Goal: Task Accomplishment & Management: Manage account settings

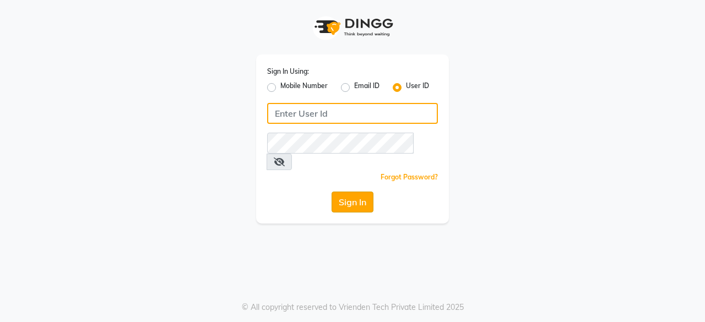
type input "bohobliss123"
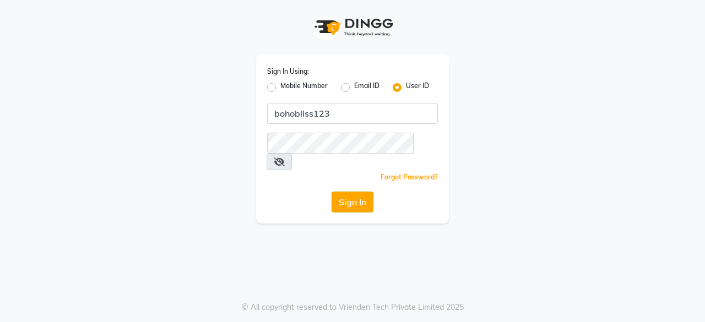
click at [346, 192] on button "Sign In" at bounding box center [353, 202] width 42 height 21
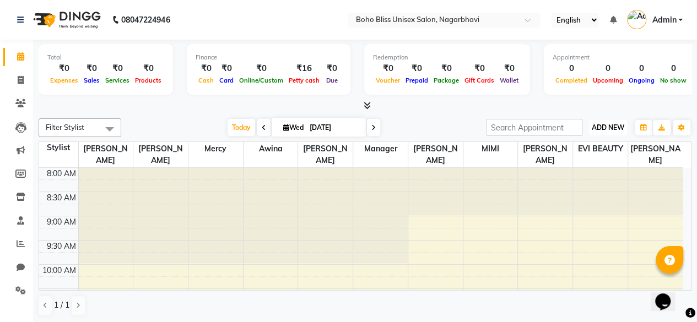
click at [607, 128] on span "ADD NEW" at bounding box center [608, 127] width 32 height 8
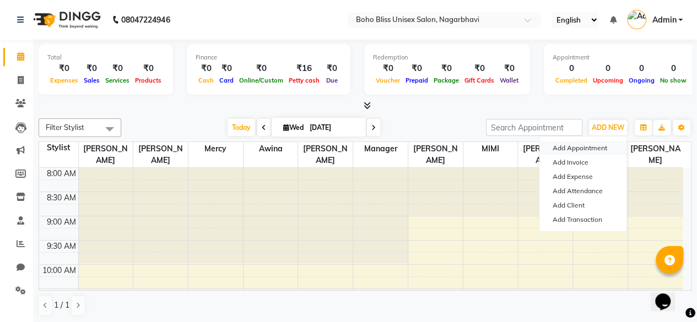
click at [575, 150] on button "Add Appointment" at bounding box center [582, 148] width 87 height 14
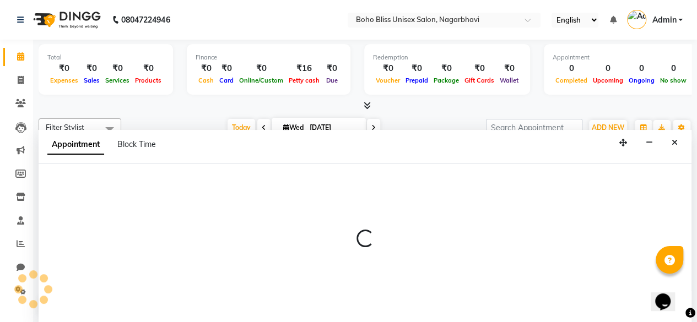
select select "540"
select select "tentative"
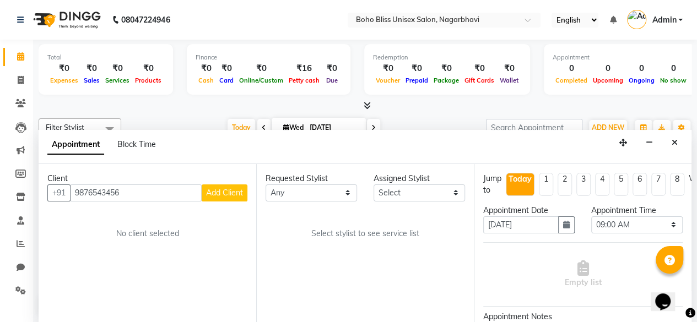
type input "9876543456"
click at [214, 188] on span "Add Client" at bounding box center [224, 193] width 37 height 10
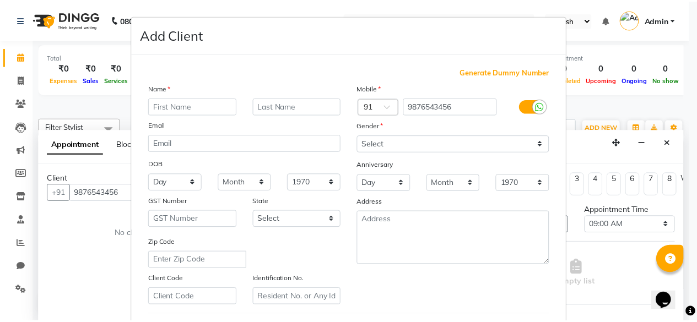
scroll to position [184, 0]
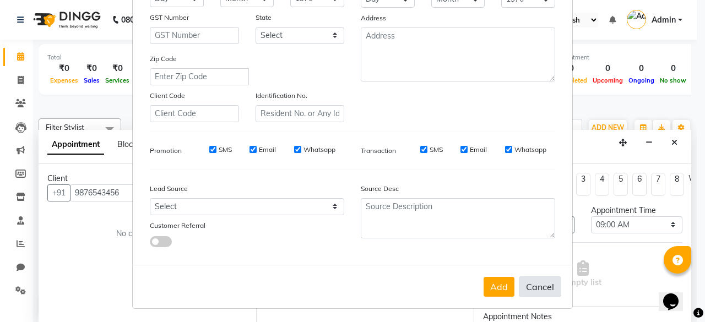
click at [532, 283] on button "Cancel" at bounding box center [540, 286] width 42 height 21
select select
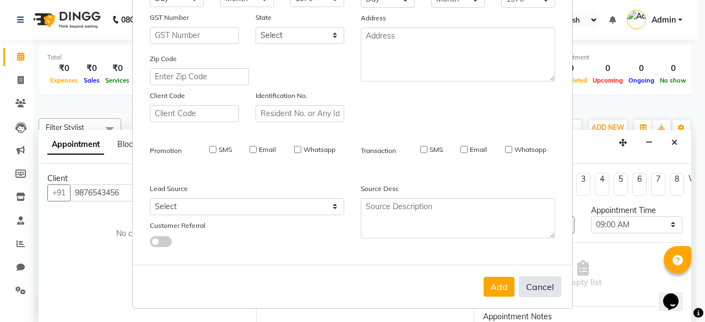
select select
checkbox input "false"
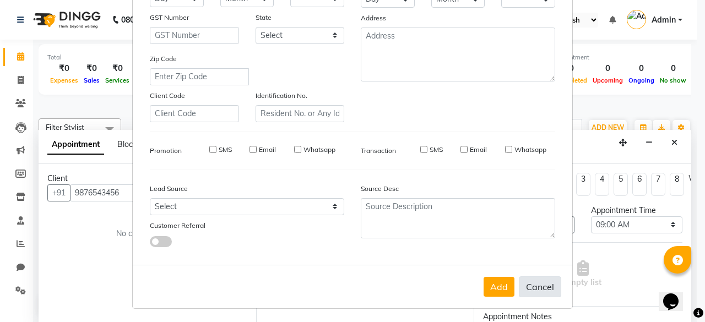
checkbox input "false"
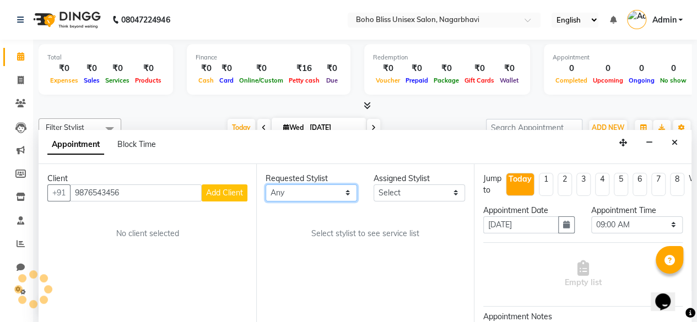
click at [337, 186] on select "Any [PERSON_NAME] Awina EVI BEAUTY [PERSON_NAME] Manager Mercy [PERSON_NAME] [P…" at bounding box center [310, 193] width 91 height 17
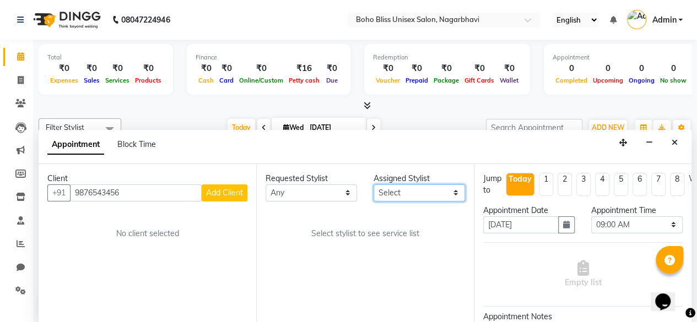
click at [397, 191] on select "Select [PERSON_NAME] Awina EVI [PERSON_NAME] Manager Mercy [PERSON_NAME] [PERSO…" at bounding box center [418, 193] width 91 height 17
select select "86657"
click at [373, 185] on select "Select [PERSON_NAME] Awina EVI [PERSON_NAME] Manager Mercy [PERSON_NAME] [PERSO…" at bounding box center [418, 193] width 91 height 17
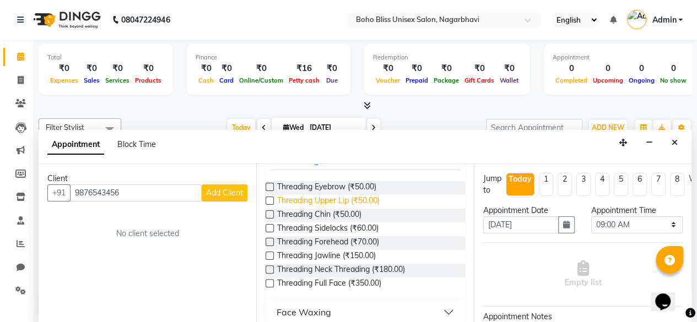
scroll to position [75, 0]
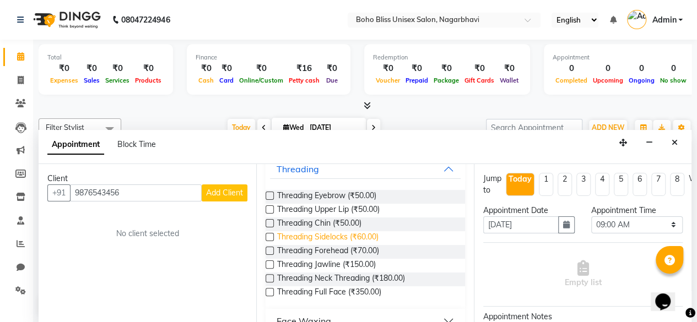
click at [323, 242] on span "Threading Sidelocks (₹60.00)" at bounding box center [327, 238] width 101 height 14
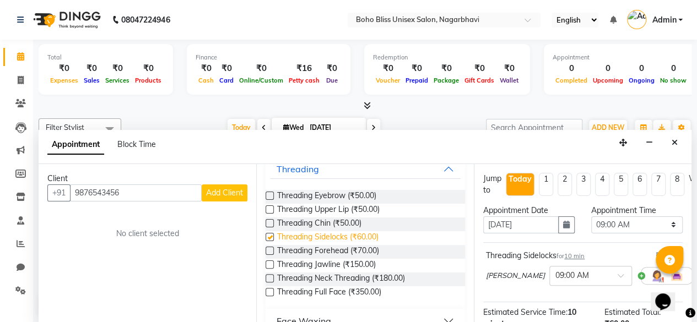
checkbox input "false"
click at [558, 218] on button "button" at bounding box center [566, 224] width 17 height 17
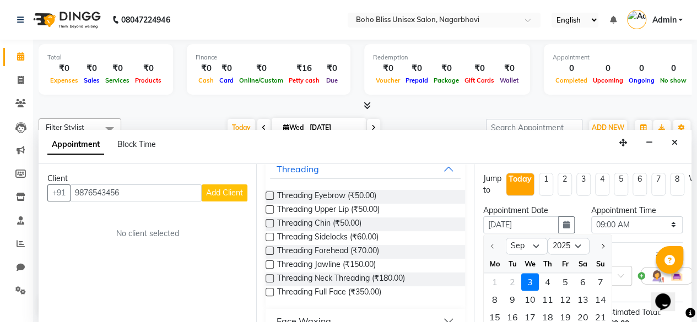
click at [583, 225] on div "Appointment Time Select 09:00 AM 09:15 AM 09:30 AM 09:45 AM 10:00 AM 10:15 AM 1…" at bounding box center [637, 223] width 108 height 37
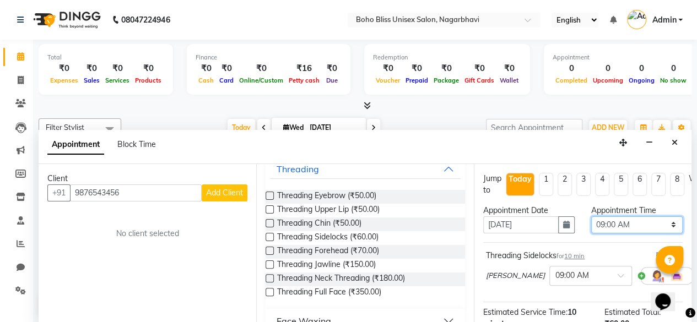
click at [638, 216] on select "Select 09:00 AM 09:15 AM 09:30 AM 09:45 AM 10:00 AM 10:15 AM 10:30 AM 10:45 AM …" at bounding box center [636, 224] width 91 height 17
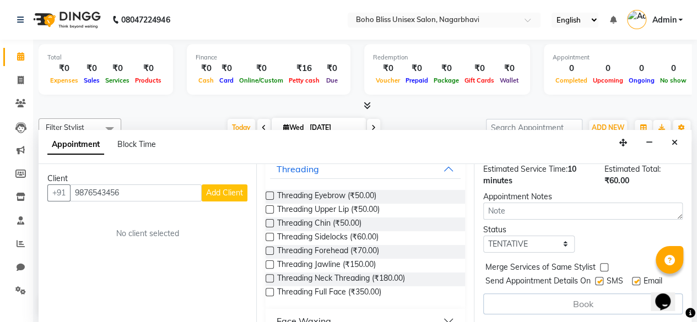
scroll to position [150, 0]
click at [676, 143] on icon "Close" at bounding box center [674, 143] width 6 height 8
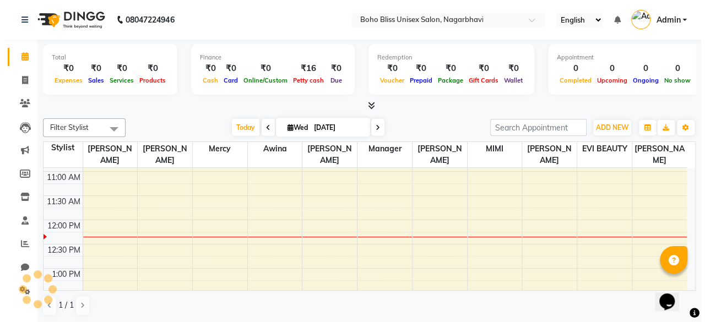
scroll to position [141, 0]
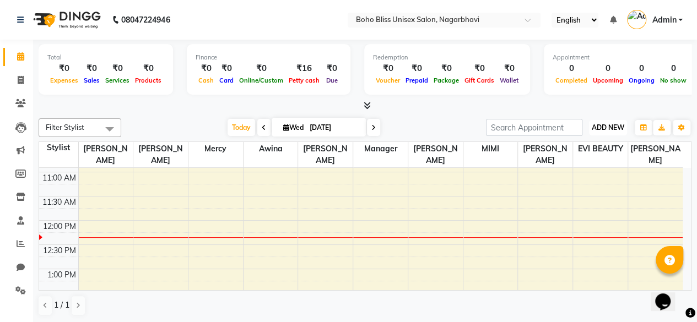
click at [604, 132] on button "ADD NEW Toggle Dropdown" at bounding box center [608, 127] width 38 height 15
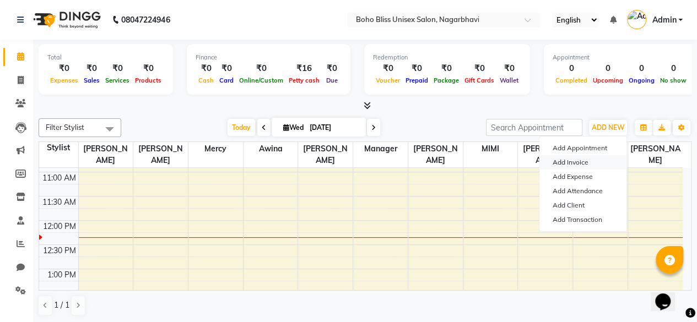
click at [572, 165] on link "Add Invoice" at bounding box center [582, 162] width 87 height 14
select select "service"
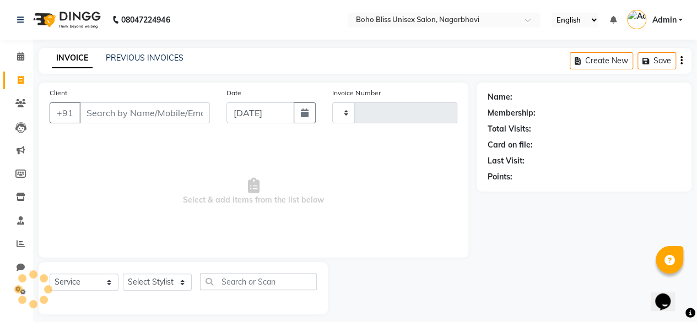
type input "0210"
select select "8370"
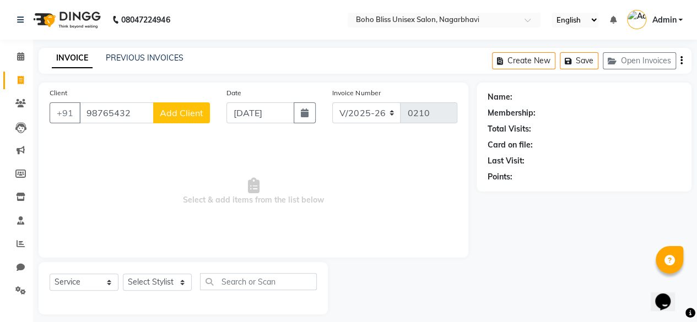
type input "98765432"
click at [165, 105] on button "Add Client" at bounding box center [181, 112] width 57 height 21
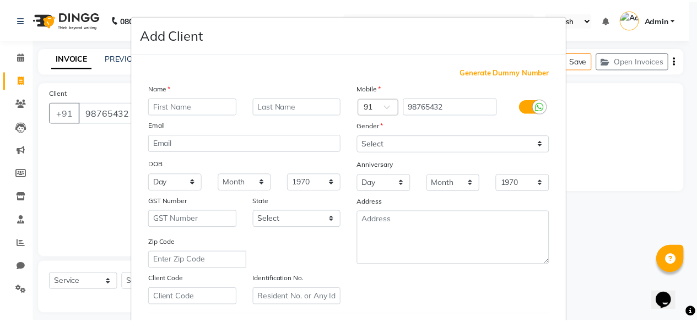
scroll to position [184, 0]
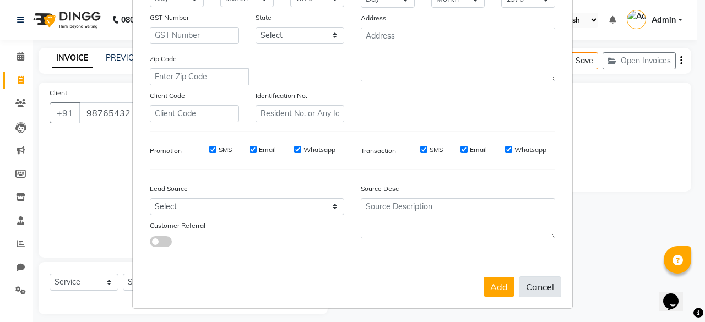
click at [530, 280] on button "Cancel" at bounding box center [540, 286] width 42 height 21
select select
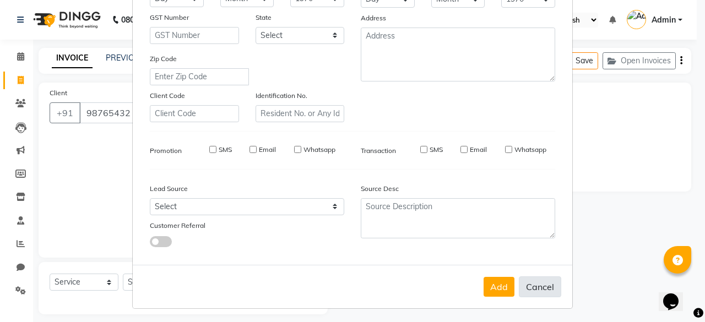
select select
checkbox input "false"
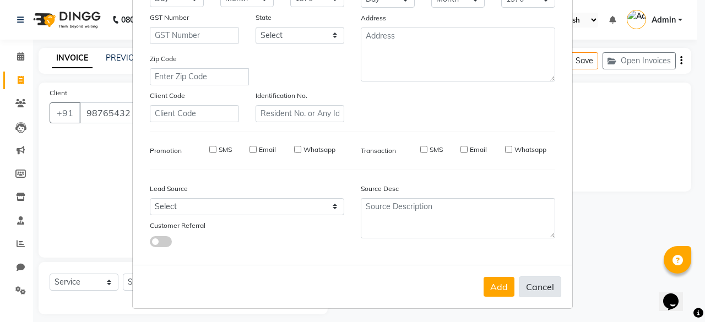
checkbox input "false"
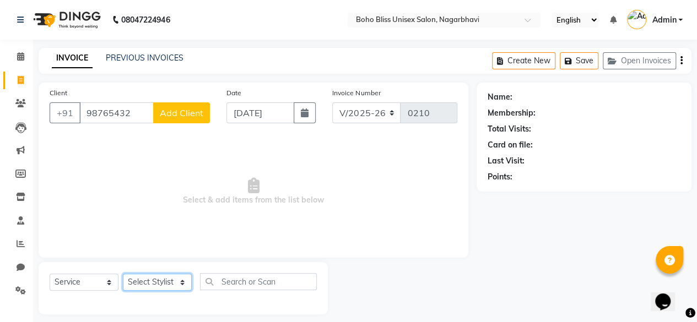
click at [156, 283] on select "Select Stylist [PERSON_NAME] Awina EVI BEAUTY [PERSON_NAME] Front Desk [PERSON_…" at bounding box center [157, 282] width 69 height 17
select select "86657"
click at [123, 274] on select "Select Stylist [PERSON_NAME] Awina EVI BEAUTY [PERSON_NAME] Front Desk [PERSON_…" at bounding box center [157, 282] width 69 height 17
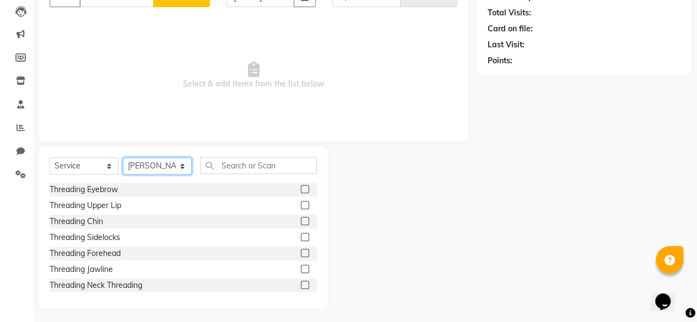
scroll to position [118, 0]
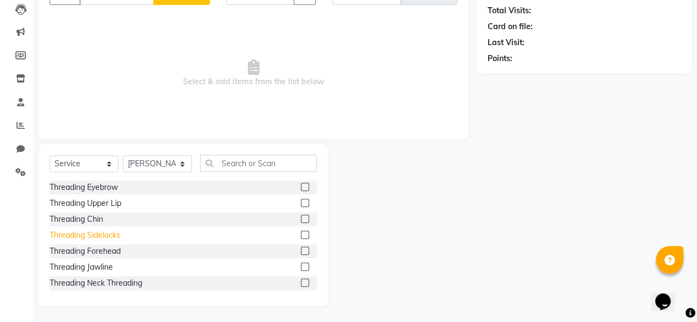
click at [85, 234] on div "Threading Sidelocks" at bounding box center [85, 236] width 71 height 12
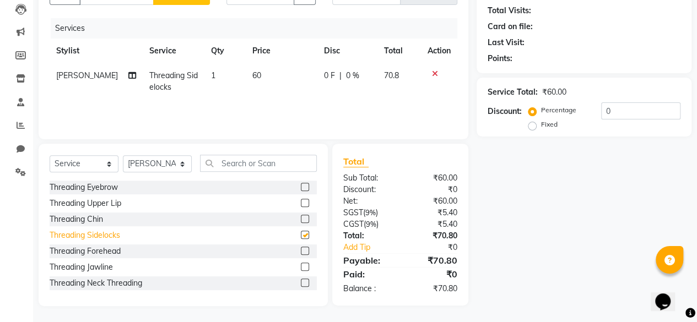
checkbox input "false"
click at [155, 161] on select "Select Stylist [PERSON_NAME] Awina EVI BEAUTY [PERSON_NAME] Front Desk [PERSON_…" at bounding box center [157, 163] width 69 height 17
select select "82778"
click at [123, 155] on select "Select Stylist [PERSON_NAME] Awina EVI BEAUTY [PERSON_NAME] Front Desk [PERSON_…" at bounding box center [157, 163] width 69 height 17
click at [91, 266] on div "Threading Jawline" at bounding box center [81, 268] width 63 height 12
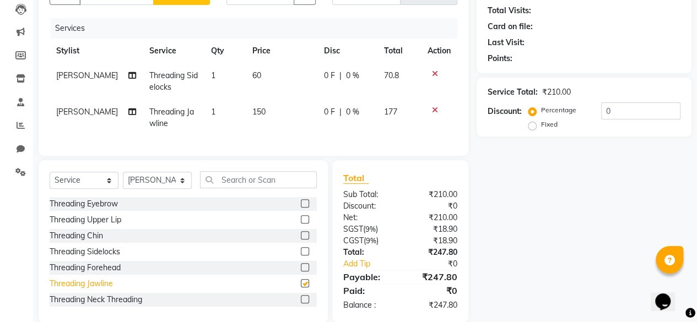
checkbox input "false"
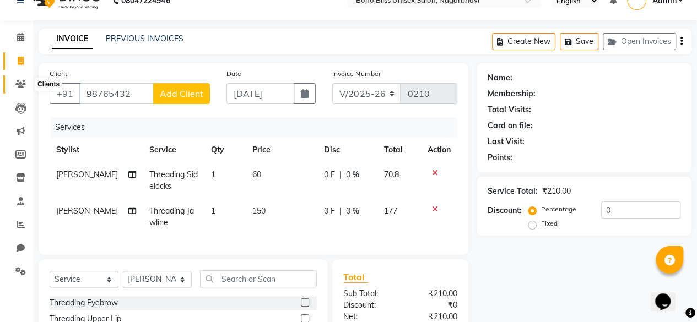
click at [23, 80] on icon at bounding box center [20, 84] width 10 height 8
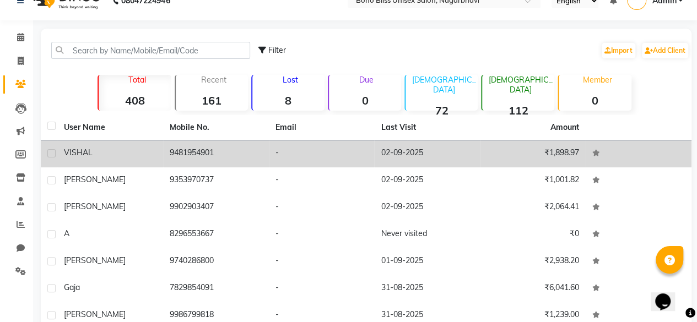
click at [234, 155] on td "9481954901" at bounding box center [216, 153] width 106 height 27
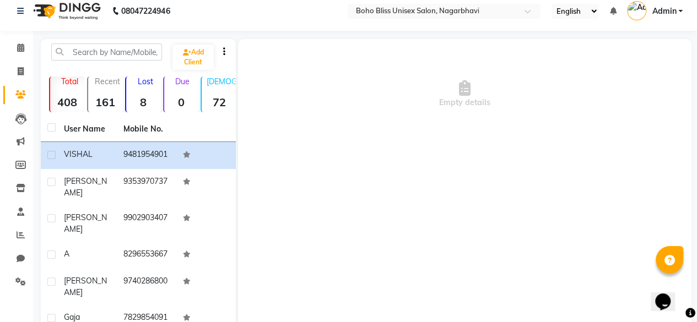
scroll to position [6, 0]
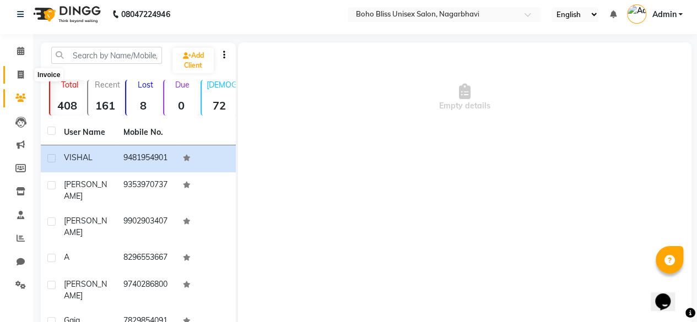
click at [18, 72] on icon at bounding box center [21, 75] width 6 height 8
select select "service"
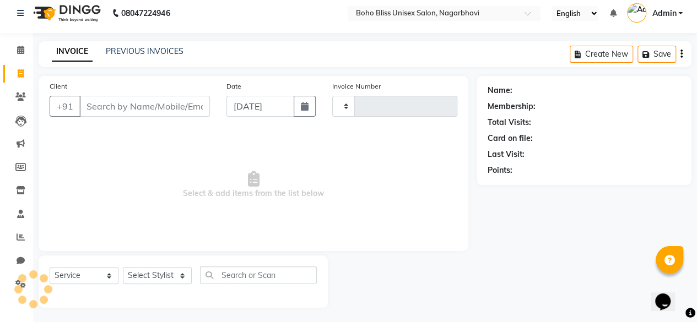
type input "0210"
select select "8370"
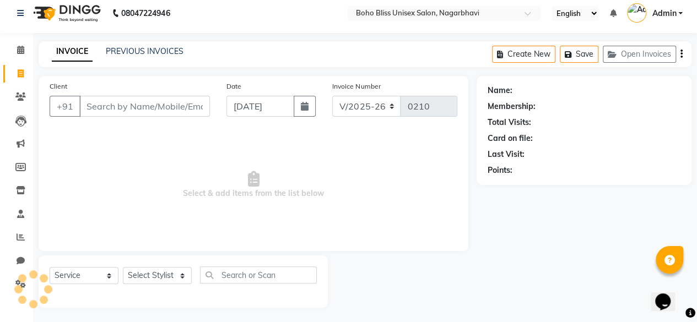
scroll to position [8, 0]
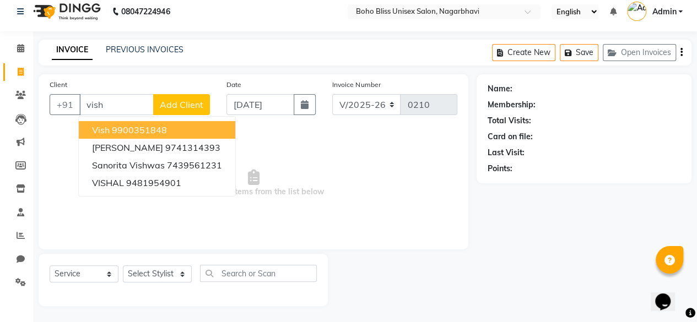
click at [127, 135] on button "vish 9900351848" at bounding box center [157, 130] width 156 height 18
type input "9900351848"
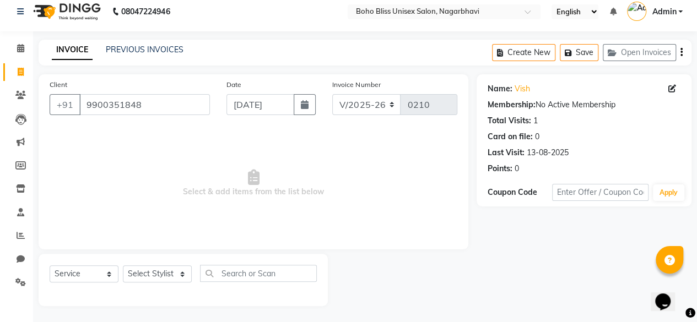
scroll to position [7, 0]
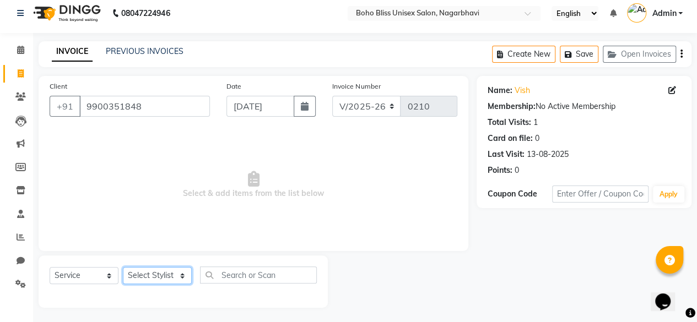
click at [158, 269] on select "Select Stylist [PERSON_NAME] Awina EVI BEAUTY [PERSON_NAME] Front Desk [PERSON_…" at bounding box center [157, 275] width 69 height 17
click at [123, 267] on select "Select Stylist [PERSON_NAME] Awina EVI BEAUTY [PERSON_NAME] Front Desk [PERSON_…" at bounding box center [157, 275] width 69 height 17
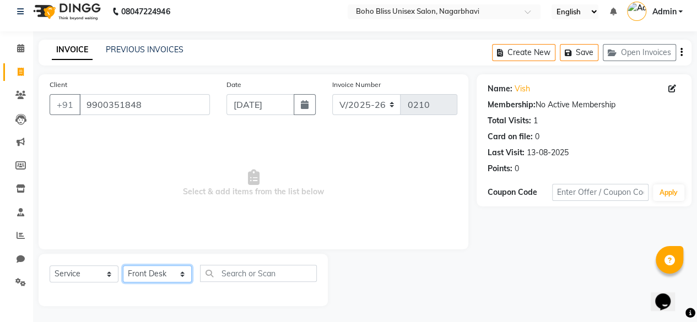
click at [170, 274] on select "Select Stylist [PERSON_NAME] Awina EVI BEAUTY [PERSON_NAME] Front Desk [PERSON_…" at bounding box center [157, 273] width 69 height 17
select select "86657"
click at [123, 265] on select "Select Stylist [PERSON_NAME] Awina EVI BEAUTY [PERSON_NAME] Front Desk [PERSON_…" at bounding box center [157, 273] width 69 height 17
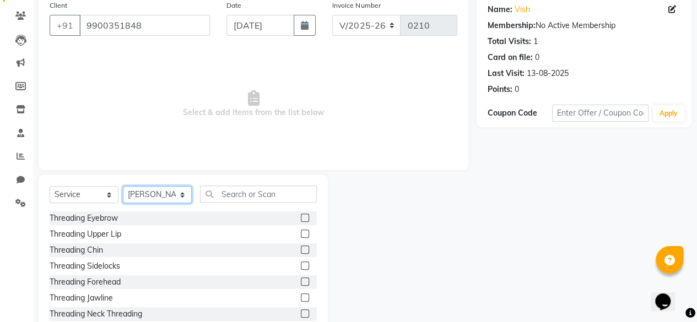
scroll to position [118, 0]
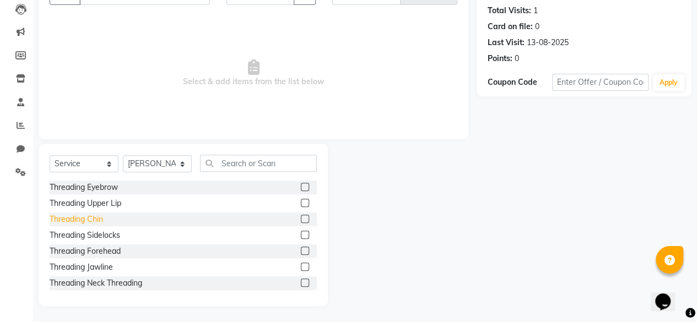
click at [98, 214] on div "Threading Chin" at bounding box center [76, 220] width 53 height 12
checkbox input "false"
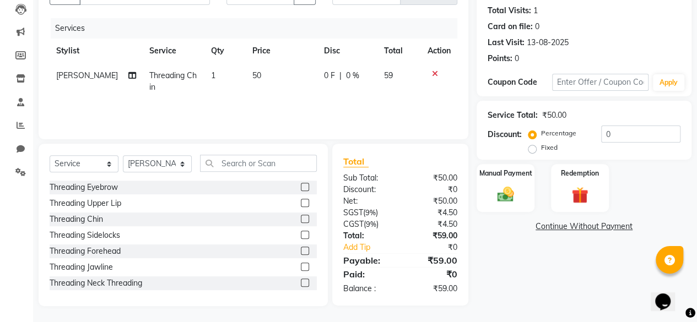
click at [541, 148] on label "Fixed" at bounding box center [549, 148] width 17 height 10
click at [532, 148] on input "Fixed" at bounding box center [534, 148] width 8 height 8
radio input "true"
click at [541, 132] on label "Percentage" at bounding box center [558, 133] width 35 height 10
click at [532, 132] on input "Percentage" at bounding box center [534, 133] width 8 height 8
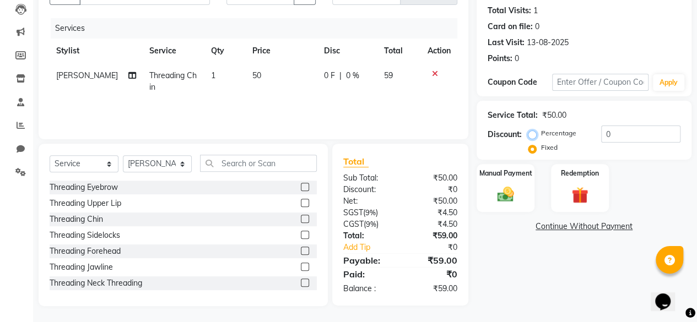
radio input "true"
click at [507, 185] on img at bounding box center [505, 195] width 28 height 20
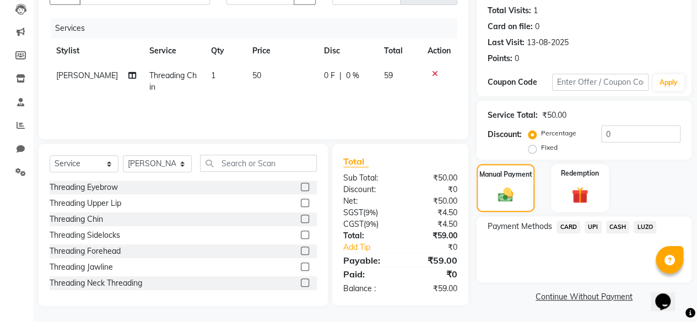
click at [617, 224] on span "CASH" at bounding box center [618, 227] width 24 height 13
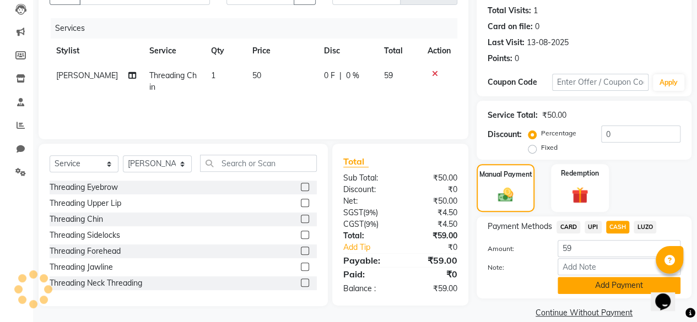
click at [585, 285] on button "Add Payment" at bounding box center [618, 285] width 123 height 17
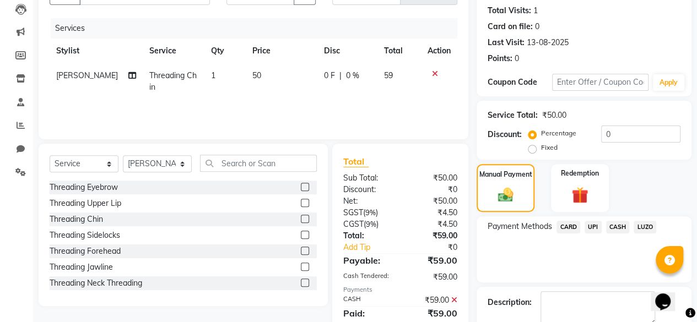
scroll to position [178, 0]
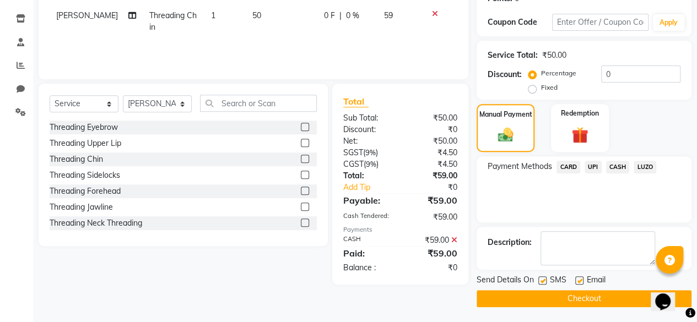
click at [456, 239] on icon at bounding box center [454, 240] width 6 height 8
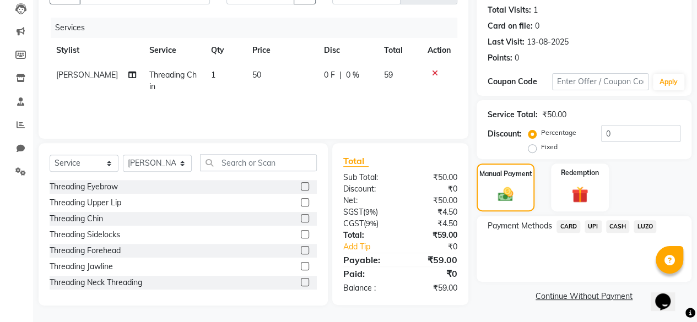
scroll to position [118, 0]
click at [616, 229] on span "CASH" at bounding box center [618, 227] width 24 height 13
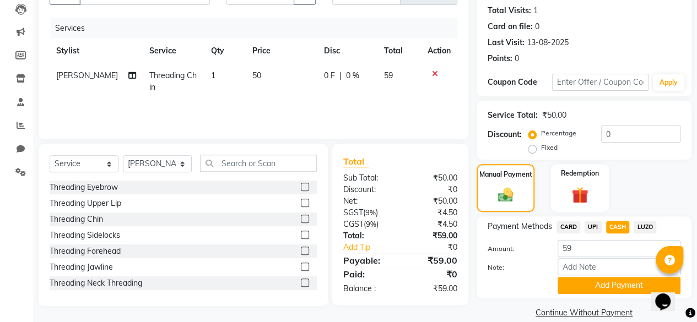
scroll to position [133, 0]
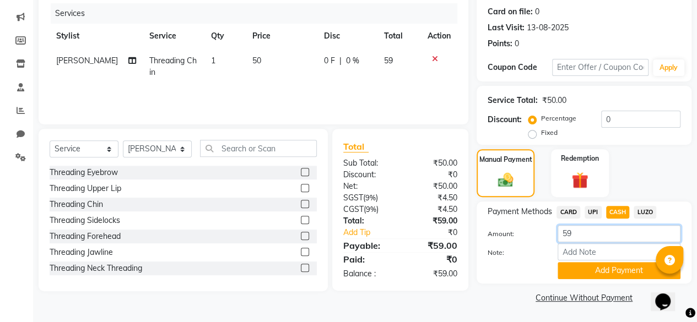
click at [571, 233] on input "59" at bounding box center [618, 233] width 123 height 17
type input "5"
type input "30"
click at [595, 272] on button "Add Payment" at bounding box center [618, 270] width 123 height 17
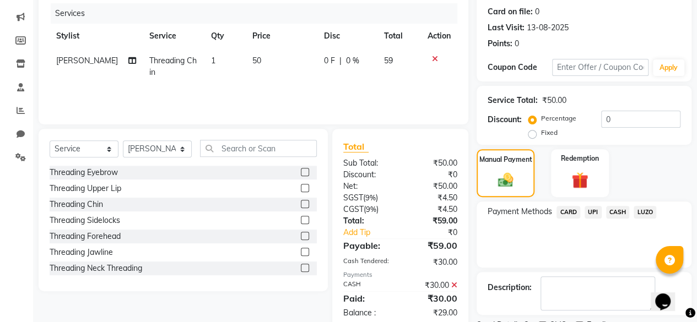
click at [589, 210] on span "UPI" at bounding box center [592, 212] width 17 height 13
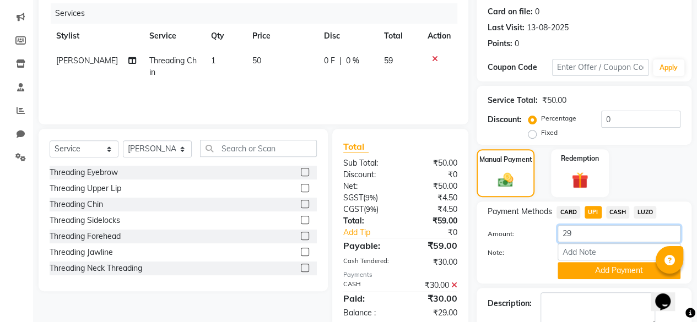
click at [577, 233] on input "29" at bounding box center [618, 233] width 123 height 17
click at [588, 272] on button "Add Payment" at bounding box center [618, 270] width 123 height 17
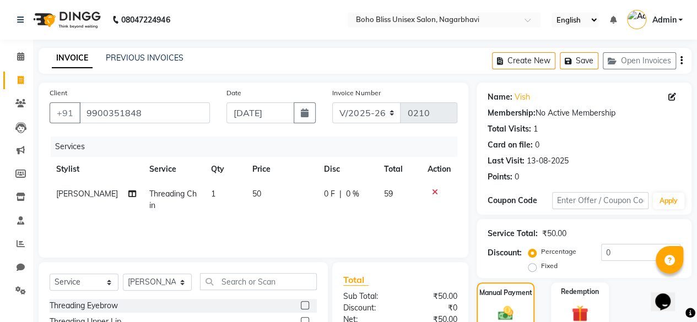
scroll to position [0, 0]
click at [21, 57] on icon at bounding box center [20, 56] width 7 height 8
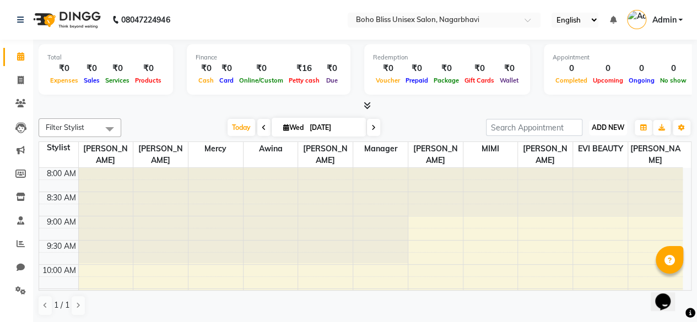
click at [605, 128] on span "ADD NEW" at bounding box center [608, 127] width 32 height 8
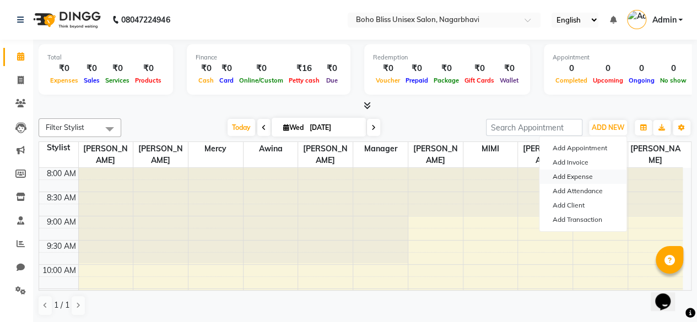
click at [571, 173] on link "Add Expense" at bounding box center [582, 177] width 87 height 14
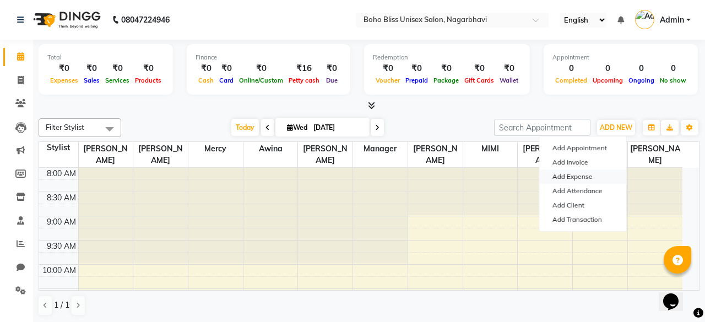
select select "1"
select select "7492"
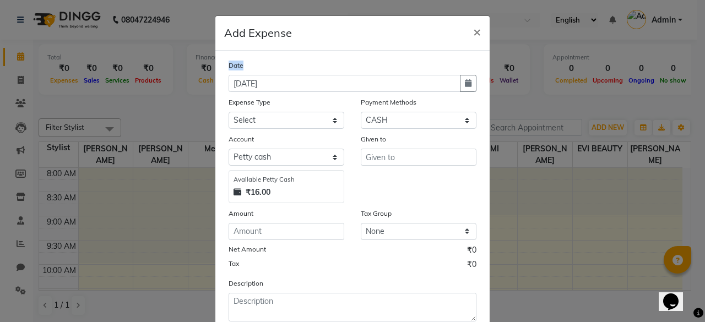
drag, startPoint x: 220, startPoint y: 64, endPoint x: 257, endPoint y: 66, distance: 37.5
click at [257, 66] on div "Date [DATE]" at bounding box center [352, 75] width 264 height 32
click at [285, 65] on div "Date" at bounding box center [353, 66] width 248 height 15
click at [465, 83] on icon "button" at bounding box center [468, 83] width 7 height 8
select select "9"
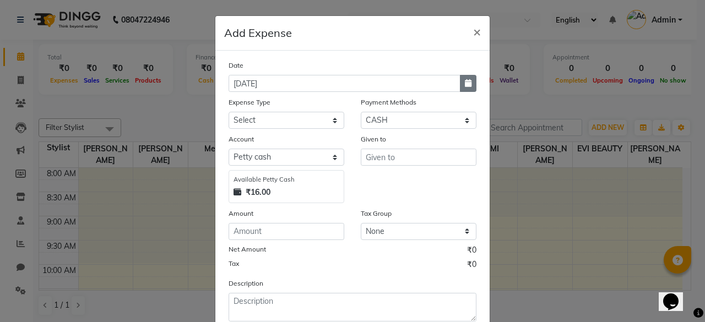
select select "2025"
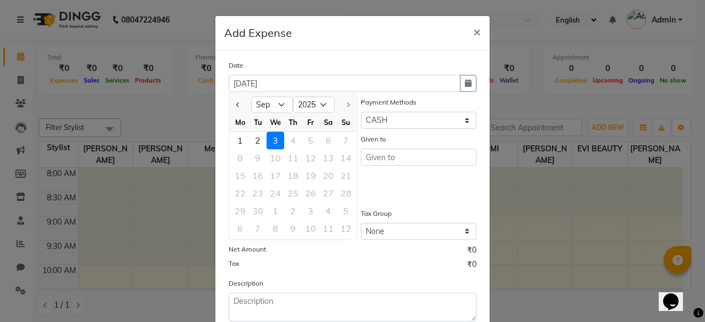
click at [323, 67] on div "Date" at bounding box center [353, 66] width 248 height 15
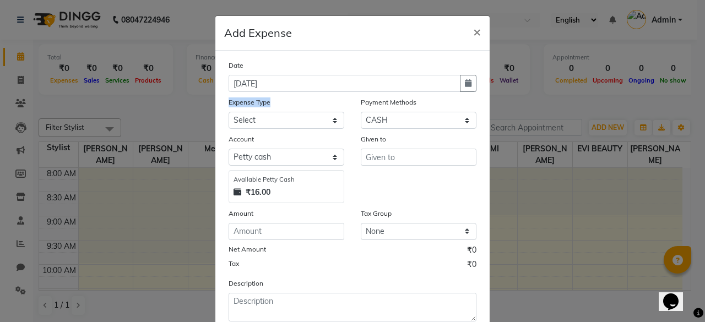
drag, startPoint x: 222, startPoint y: 105, endPoint x: 276, endPoint y: 107, distance: 54.6
click at [276, 107] on div "Expense Type Select Advance Salary Bank charges Cash transfer to bank Cash tran…" at bounding box center [286, 112] width 132 height 32
click at [290, 124] on select "Select Advance Salary Bank charges Cash transfer to bank Cash transfer to hub C…" at bounding box center [287, 120] width 116 height 17
select select "22374"
click at [229, 112] on select "Select Advance Salary Bank charges Cash transfer to bank Cash transfer to hub C…" at bounding box center [287, 120] width 116 height 17
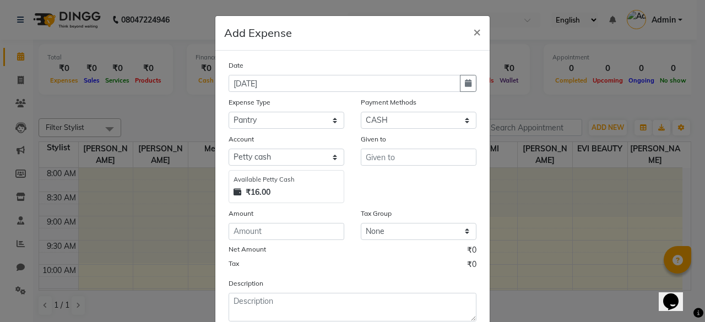
click at [280, 99] on div "Expense Type" at bounding box center [287, 103] width 116 height 15
drag, startPoint x: 350, startPoint y: 102, endPoint x: 430, endPoint y: 103, distance: 79.3
click at [430, 103] on div "Payment Methods Select CARD UPI CASH LUZO" at bounding box center [419, 112] width 132 height 32
click at [431, 117] on select "Select CARD UPI CASH LUZO" at bounding box center [419, 120] width 116 height 17
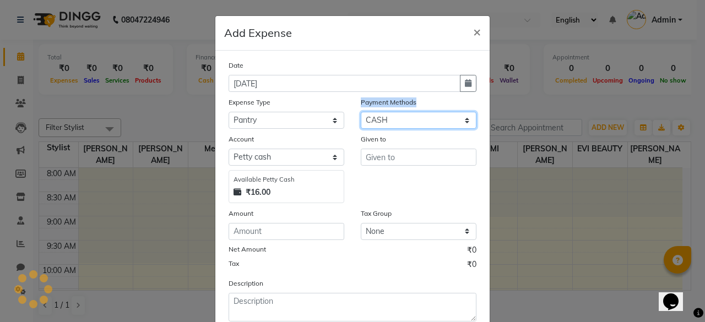
click at [361, 112] on select "Select CARD UPI CASH LUZO" at bounding box center [419, 120] width 116 height 17
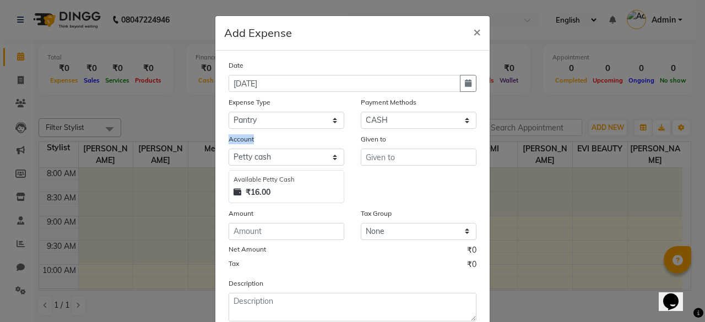
drag, startPoint x: 225, startPoint y: 140, endPoint x: 261, endPoint y: 146, distance: 36.9
click at [261, 143] on div "Account" at bounding box center [287, 140] width 116 height 15
click at [364, 183] on div "Given to" at bounding box center [419, 168] width 132 height 70
drag, startPoint x: 351, startPoint y: 137, endPoint x: 403, endPoint y: 142, distance: 52.0
click at [404, 138] on div "Given to" at bounding box center [419, 168] width 132 height 70
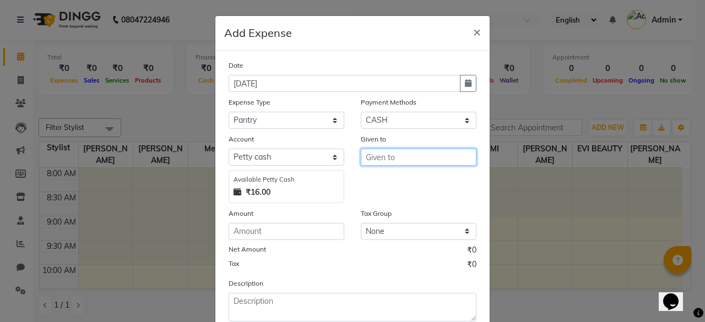
click at [391, 160] on input "text" at bounding box center [419, 157] width 116 height 17
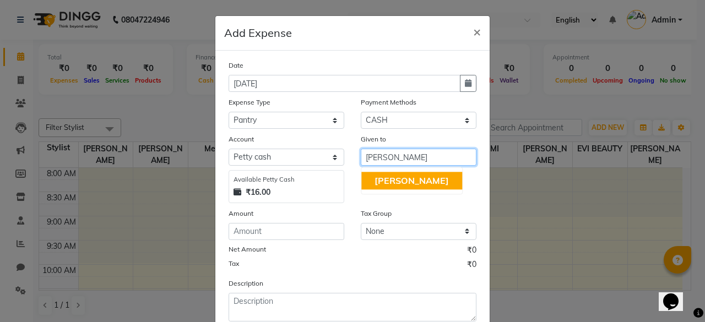
click at [375, 182] on span "[PERSON_NAME]" at bounding box center [412, 180] width 74 height 11
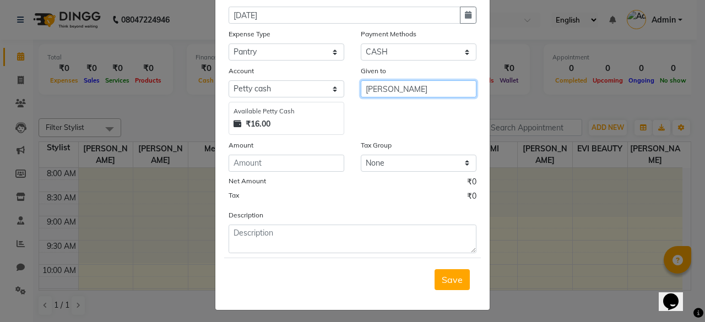
scroll to position [70, 0]
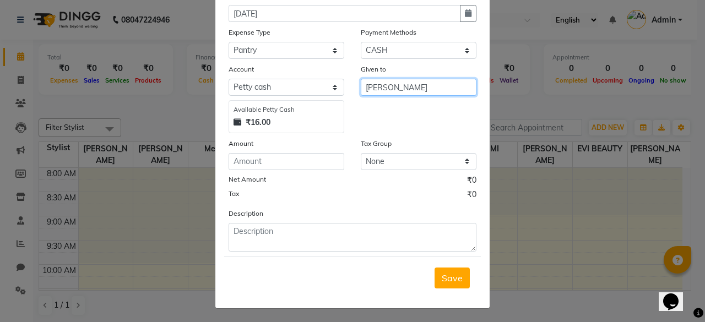
type input "[PERSON_NAME]"
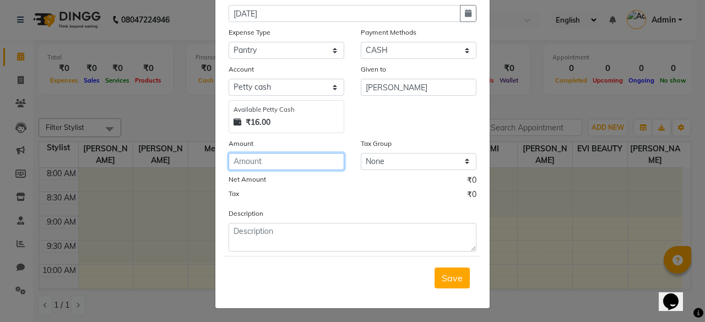
click at [268, 160] on input "number" at bounding box center [287, 161] width 116 height 17
type input "50"
drag, startPoint x: 351, startPoint y: 144, endPoint x: 409, endPoint y: 145, distance: 57.3
click at [409, 145] on div "Tax Group None GST" at bounding box center [419, 154] width 132 height 32
drag, startPoint x: 215, startPoint y: 215, endPoint x: 302, endPoint y: 215, distance: 87.6
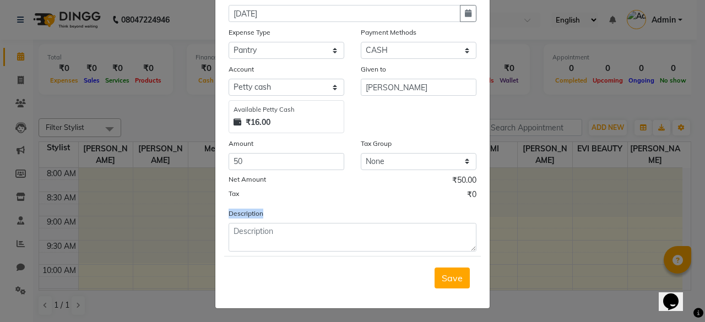
click at [302, 215] on div "Date [DATE] Expense Type Select Advance Salary Bank charges Cash transfer to ba…" at bounding box center [352, 145] width 274 height 328
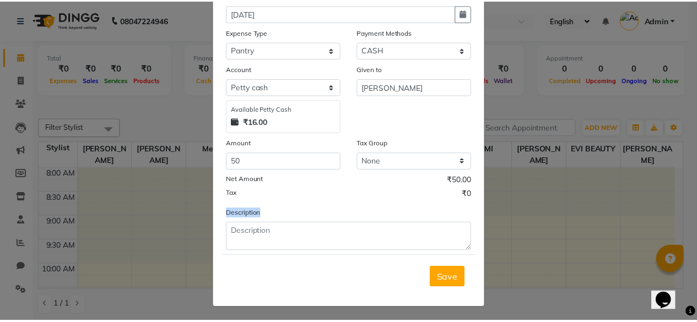
scroll to position [0, 0]
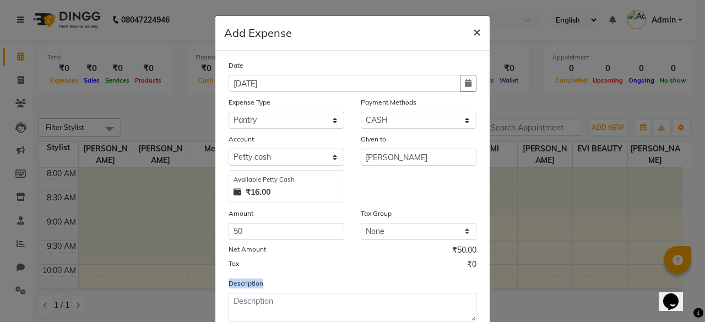
click at [473, 33] on span "×" at bounding box center [477, 31] width 8 height 17
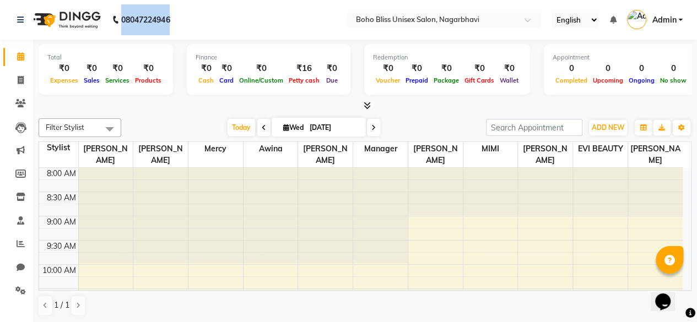
drag, startPoint x: 121, startPoint y: 18, endPoint x: 178, endPoint y: 19, distance: 57.3
click at [178, 19] on div "08047224946" at bounding box center [93, 19] width 169 height 31
click at [197, 24] on nav "08047224946 Select Location × Boho Bliss Unisex Salon, Nagarbhavi English ENGLI…" at bounding box center [348, 20] width 697 height 40
drag, startPoint x: 123, startPoint y: 16, endPoint x: 203, endPoint y: 19, distance: 79.4
click at [203, 19] on nav "08047224946 Select Location × Boho Bliss Unisex Salon, Nagarbhavi English ENGLI…" at bounding box center [348, 20] width 697 height 40
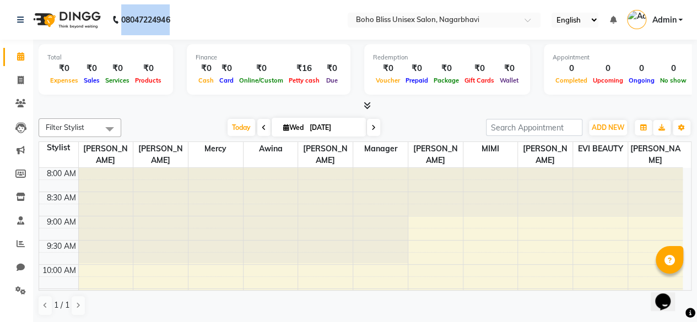
click at [203, 19] on nav "08047224946 Select Location × Boho Bliss Unisex Salon, Nagarbhavi English ENGLI…" at bounding box center [348, 20] width 697 height 40
